Goal: Book appointment/travel/reservation

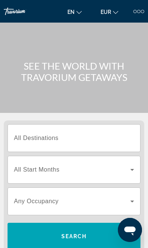
click at [134, 15] on div "en English Español Français Italiano Português русский EUR USD ($) MXN (Mex$) C…" at bounding box center [103, 11] width 80 height 12
click at [134, 12] on div at bounding box center [134, 11] width 3 height 3
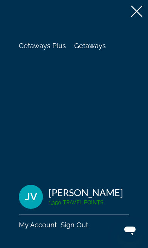
click at [95, 44] on span "Getaways" at bounding box center [90, 46] width 32 height 8
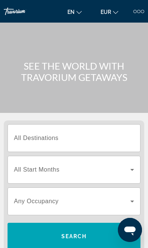
click at [23, 138] on span "All Destinations" at bounding box center [36, 137] width 44 height 6
click at [23, 138] on input "Destination All Destinations" at bounding box center [74, 138] width 120 height 9
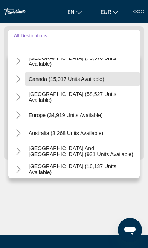
scroll to position [45, 0]
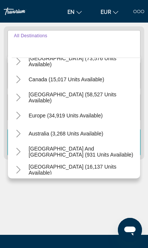
click at [15, 115] on icon "Toggle Europe (34,919 units available)" at bounding box center [19, 116] width 8 height 8
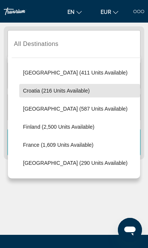
scroll to position [144, 0]
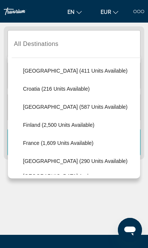
click at [28, 142] on span "France (1,609 units available)" at bounding box center [58, 143] width 70 height 6
type input "**********"
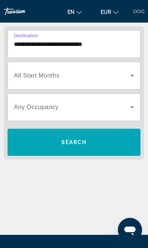
click at [24, 79] on span "All Start Months" at bounding box center [36, 75] width 45 height 6
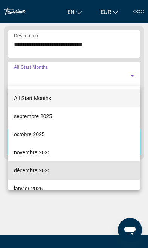
click at [29, 169] on span "décembre 2025" at bounding box center [32, 170] width 36 height 9
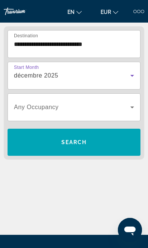
click at [22, 111] on span "Search widget" at bounding box center [72, 107] width 116 height 9
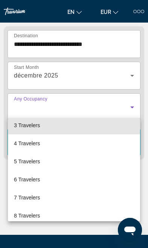
scroll to position [44, 0]
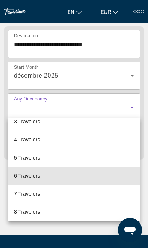
click at [30, 175] on span "6 Travelers" at bounding box center [27, 175] width 26 height 9
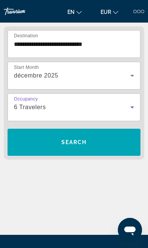
click at [26, 143] on span "Search widget" at bounding box center [74, 142] width 133 height 18
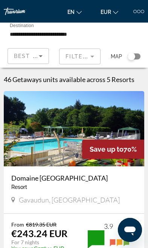
click at [80, 57] on mat-form-field "Filters" at bounding box center [79, 56] width 41 height 16
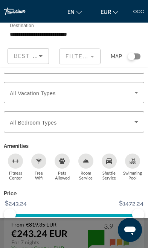
scroll to position [23, 0]
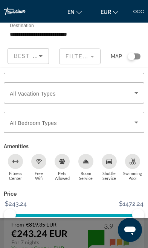
click at [77, 235] on span "Show Results" at bounding box center [93, 235] width 50 height 6
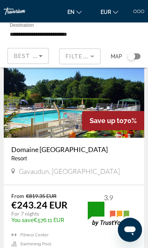
scroll to position [29, 0]
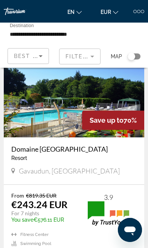
click at [33, 120] on img "Main content" at bounding box center [74, 99] width 140 height 75
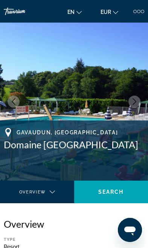
click at [139, 13] on div at bounding box center [138, 11] width 3 height 3
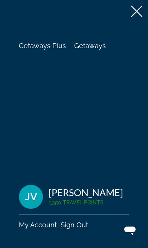
click at [136, 11] on icon at bounding box center [136, 11] width 11 height 11
